Goal: Transaction & Acquisition: Purchase product/service

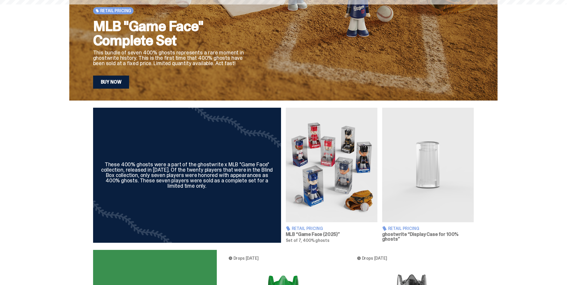
scroll to position [120, 0]
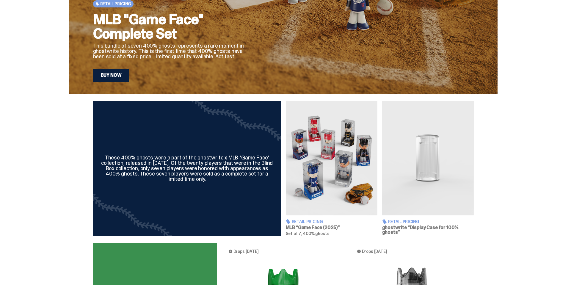
click at [340, 168] on img at bounding box center [332, 158] width 92 height 114
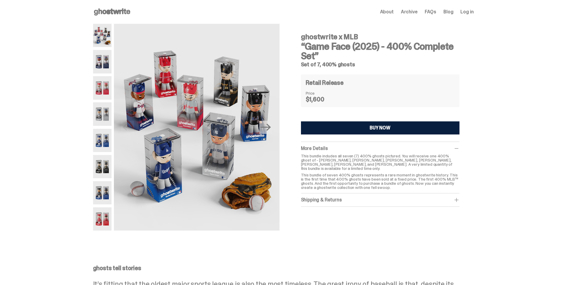
click at [367, 130] on button "BUY NOW" at bounding box center [380, 127] width 158 height 13
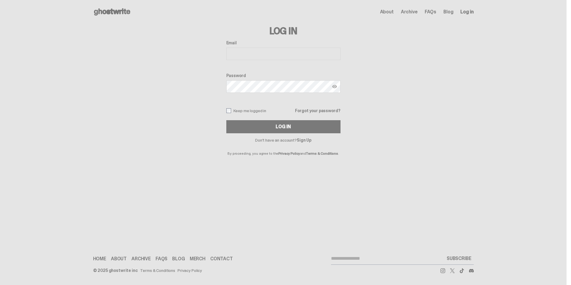
click at [375, 128] on div "Log In Email Password Keep me logged in Forgot your password? Log In Don't have…" at bounding box center [283, 89] width 381 height 131
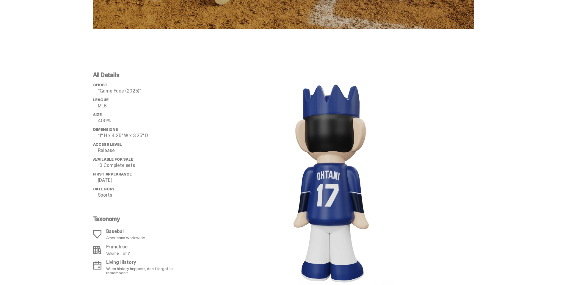
scroll to position [534, 0]
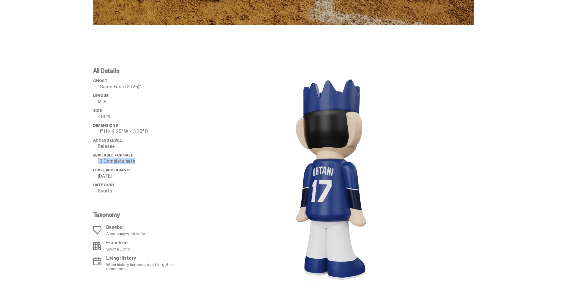
drag, startPoint x: 136, startPoint y: 161, endPoint x: 93, endPoint y: 162, distance: 42.8
click at [93, 162] on div "All Details ghost “Game Face (2025)” League MLB Size 400% Dimensions 11" H x 4.…" at bounding box center [283, 179] width 566 height 251
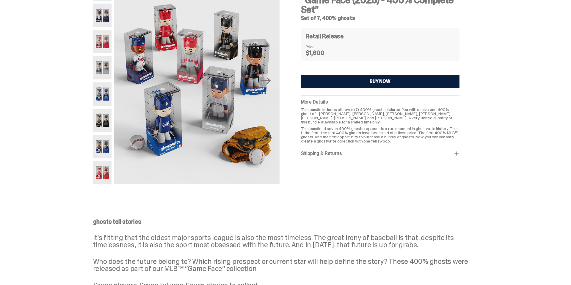
scroll to position [0, 0]
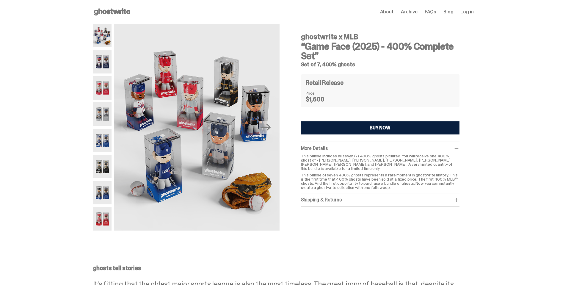
click at [122, 12] on use at bounding box center [112, 11] width 36 height 7
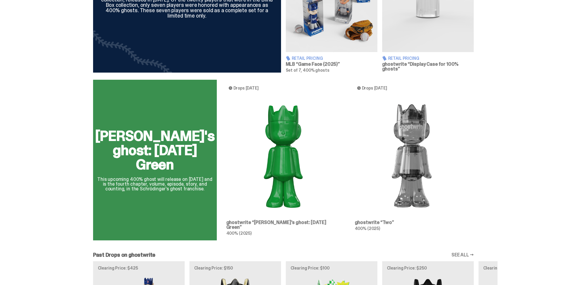
scroll to position [292, 0]
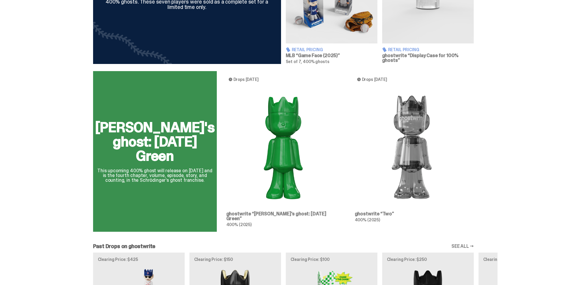
click at [281, 161] on div "[PERSON_NAME]'s ghost: [DATE] Green This upcoming 400% ghost will release on [D…" at bounding box center [283, 153] width 428 height 165
click at [252, 215] on div "[PERSON_NAME]'s ghost: [DATE] Green This upcoming 400% ghost will release on [D…" at bounding box center [283, 153] width 428 height 165
click at [173, 168] on div "[PERSON_NAME]'s ghost: [DATE] Green This upcoming 400% ghost will release on [D…" at bounding box center [283, 153] width 428 height 165
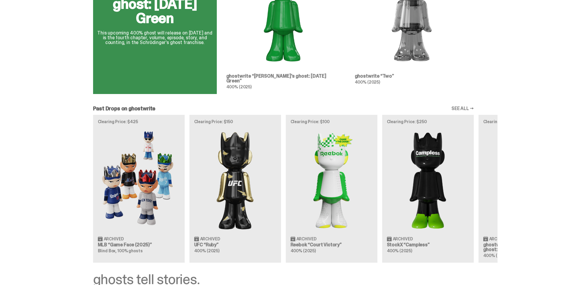
scroll to position [430, 0]
click at [465, 106] on link "SEE ALL →" at bounding box center [462, 108] width 22 height 5
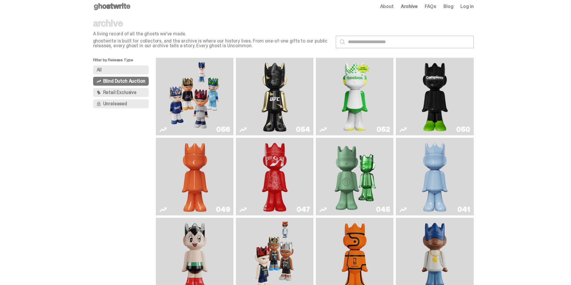
scroll to position [6, 0]
click at [114, 92] on span "Retail Exclusive" at bounding box center [119, 92] width 33 height 5
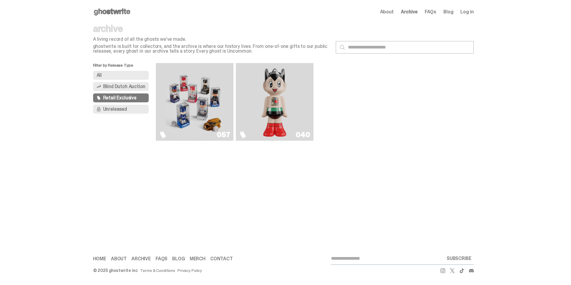
click at [206, 112] on img "Game Face (2025)" at bounding box center [195, 101] width 58 height 73
click at [251, 77] on link "040" at bounding box center [274, 101] width 70 height 73
click at [202, 106] on img "Game Face (2025)" at bounding box center [195, 101] width 58 height 73
